Goal: Information Seeking & Learning: Learn about a topic

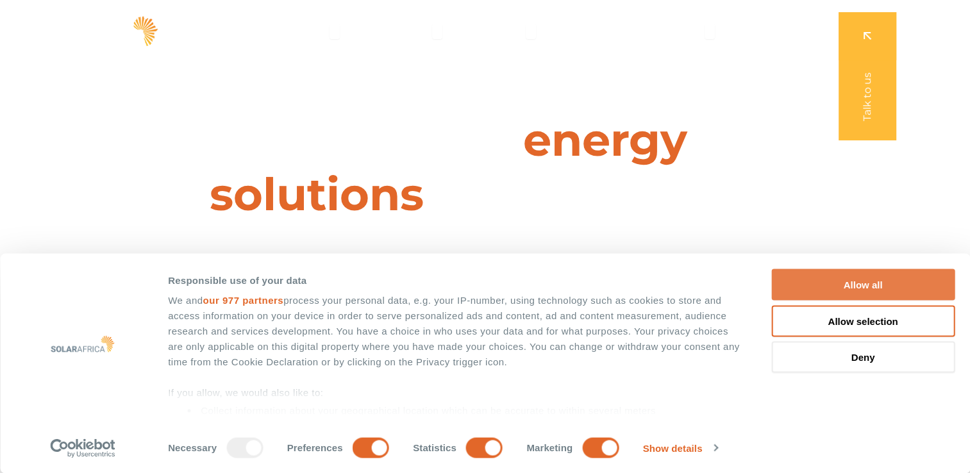
drag, startPoint x: 877, startPoint y: 283, endPoint x: 870, endPoint y: 283, distance: 7.1
click at [877, 283] on button "Allow all" at bounding box center [863, 284] width 183 height 31
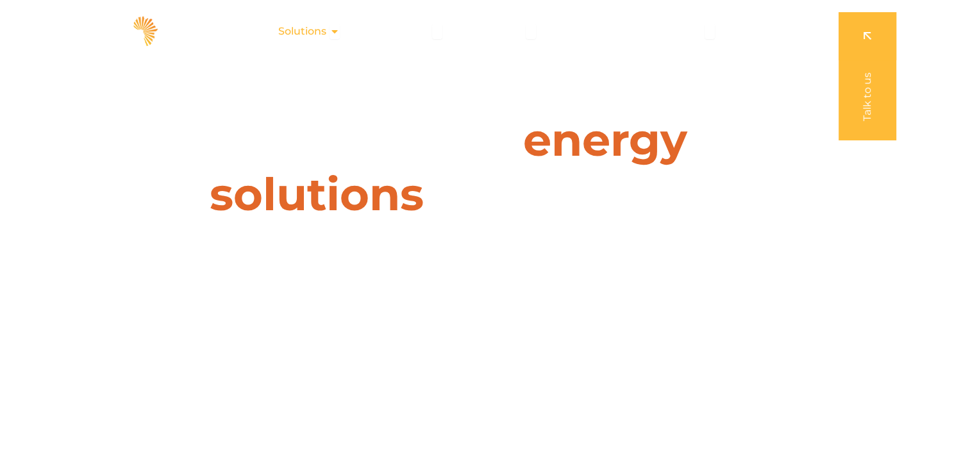
click at [316, 28] on span "Solutions" at bounding box center [302, 31] width 48 height 15
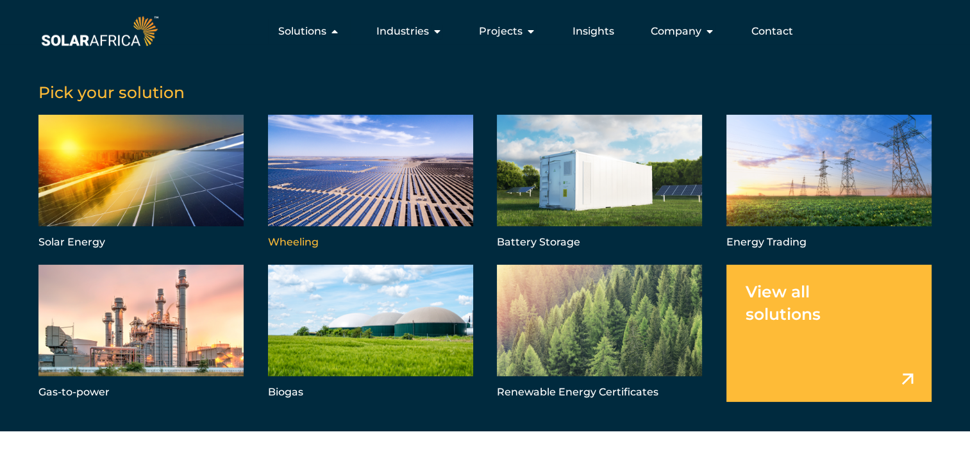
click at [360, 196] on link "Menu" at bounding box center [370, 183] width 205 height 137
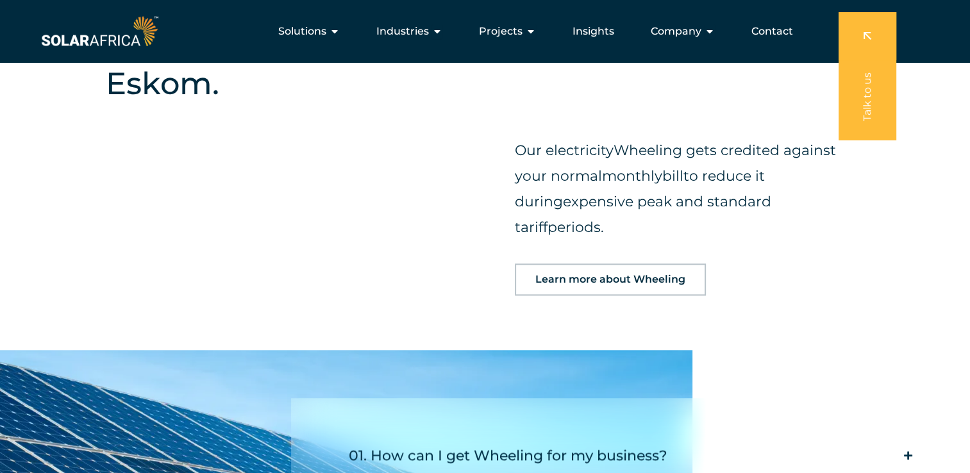
scroll to position [1347, 0]
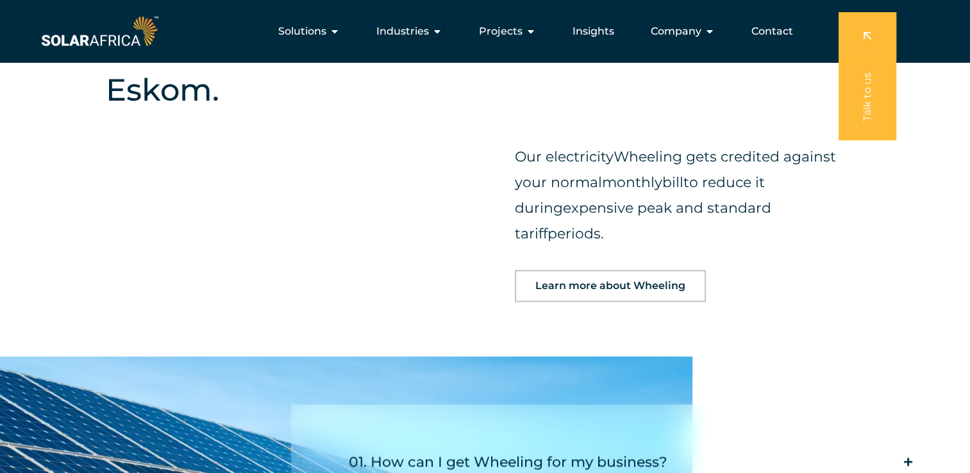
click at [615, 281] on span "Learn more about Wheeling" at bounding box center [611, 286] width 150 height 10
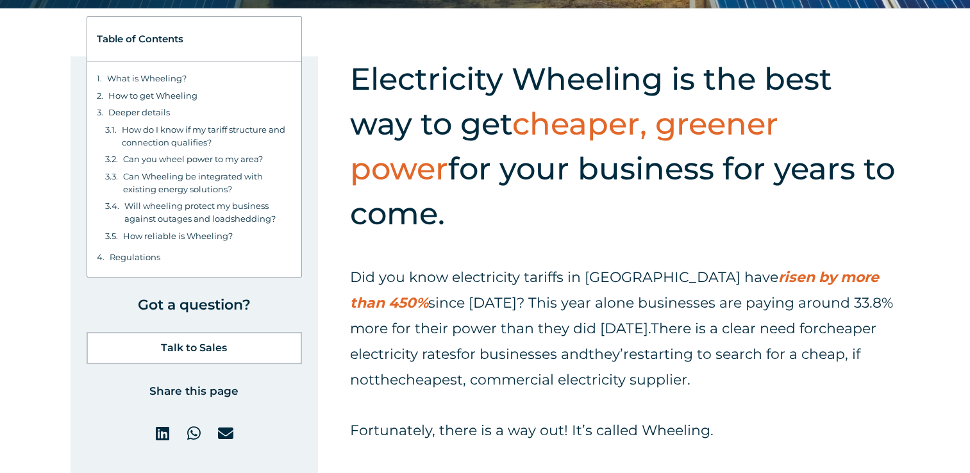
scroll to position [449, 0]
